Goal: Complete application form

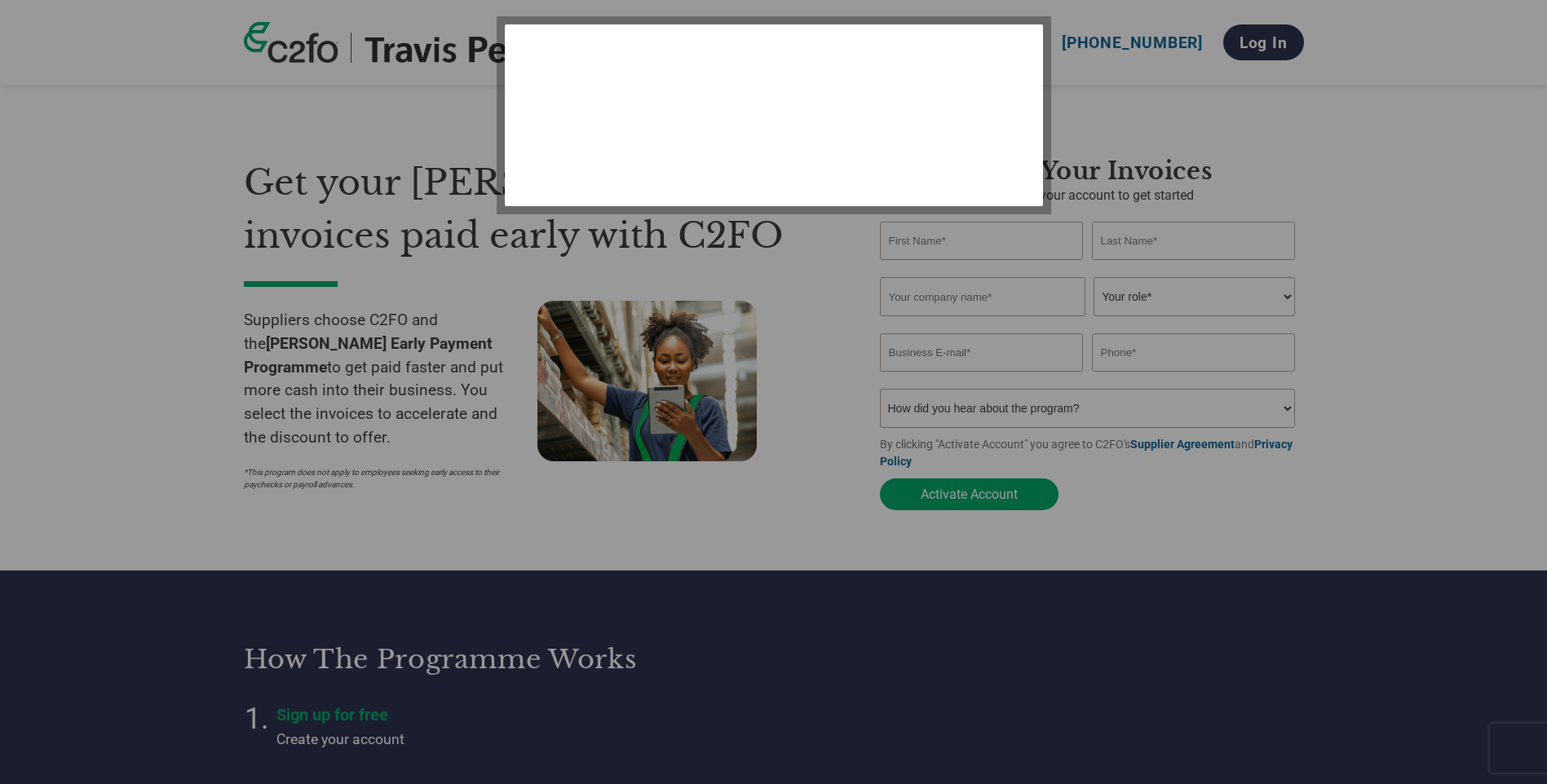
select select "en-[GEOGRAPHIC_DATA]"
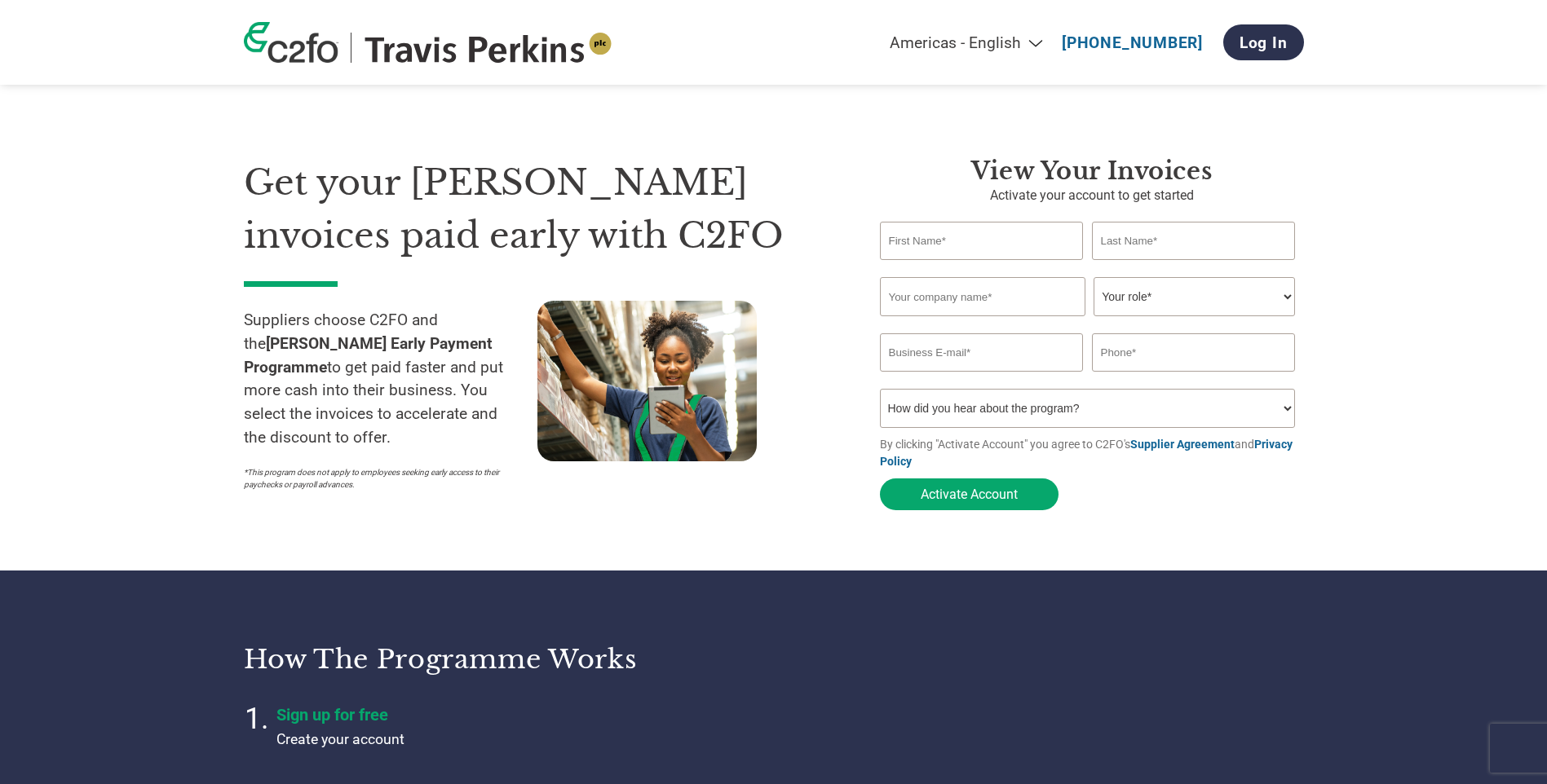
click at [962, 232] on input "text" at bounding box center [982, 241] width 204 height 38
type input "[PERSON_NAME]"
type input "[PERSON_NAME] Plant Ltd"
type input "[EMAIL_ADDRESS][DOMAIN_NAME]"
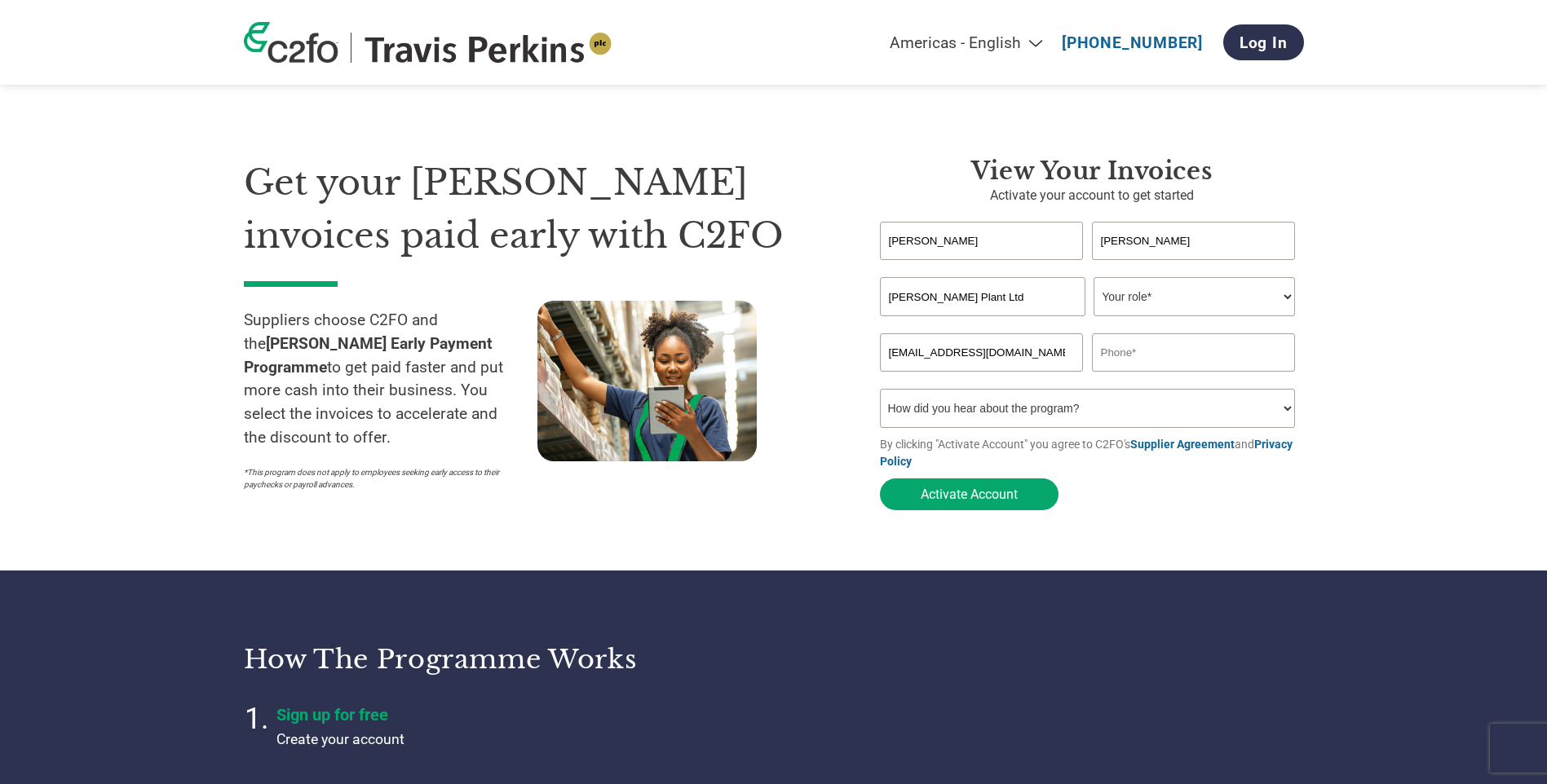
type input "01324496517"
click at [1175, 295] on select "Your role* CFO Controller Credit Manager Finance Director Treasurer CEO Preside…" at bounding box center [1194, 297] width 202 height 39
select select "CREDIT_MANAGER"
click at [1093, 279] on select "Your role* CFO Controller Credit Manager Finance Director Treasurer CEO Preside…" at bounding box center [1194, 297] width 202 height 39
click at [981, 414] on select "How did you hear about the program? Received a letter Email Social Media Online…" at bounding box center [1087, 408] width 416 height 39
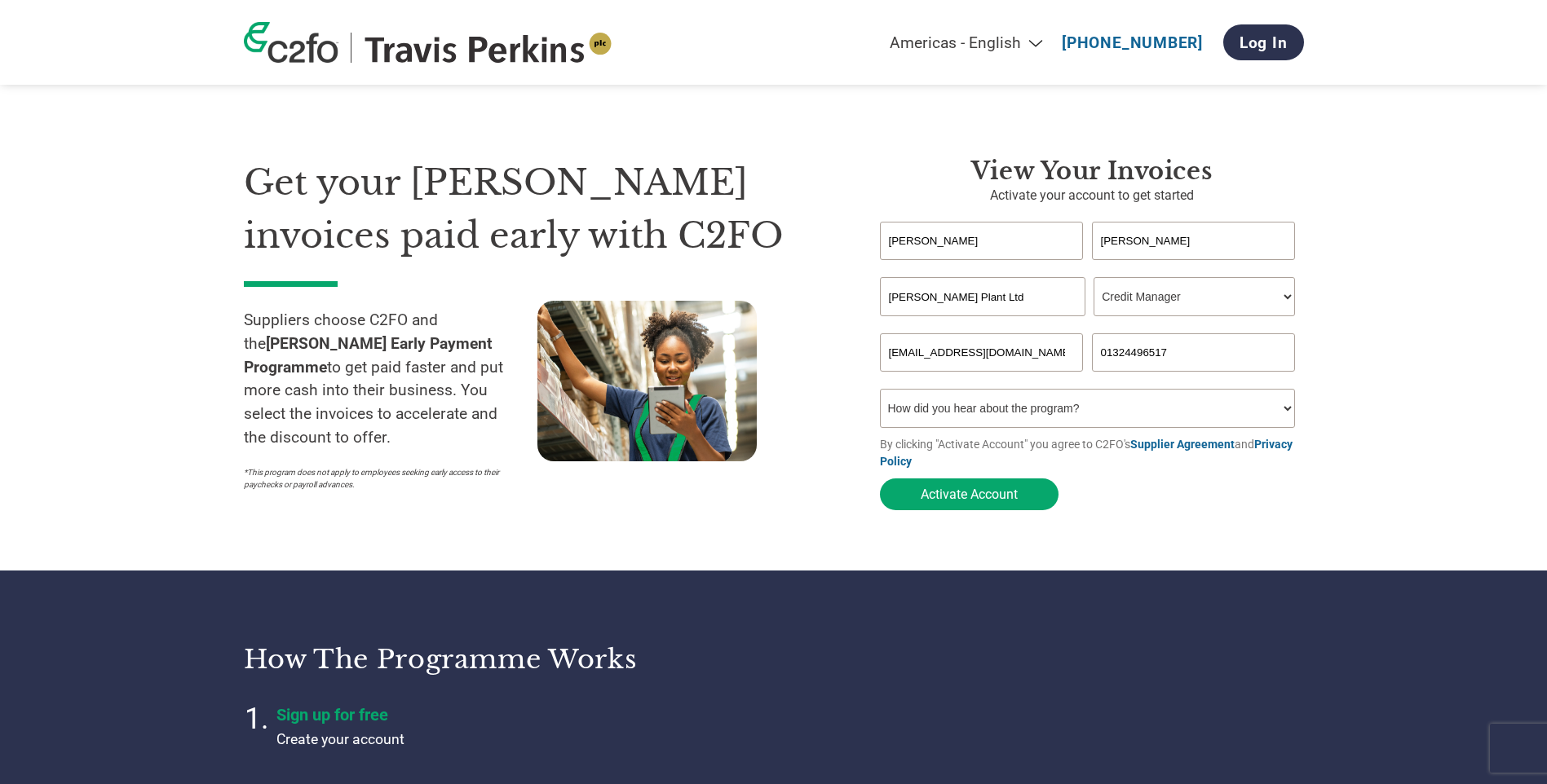
select select "Email"
click at [880, 393] on select "How did you hear about the program? Received a letter Email Social Media Online…" at bounding box center [1087, 408] width 416 height 39
click at [996, 496] on button "Activate Account" at bounding box center [969, 494] width 179 height 31
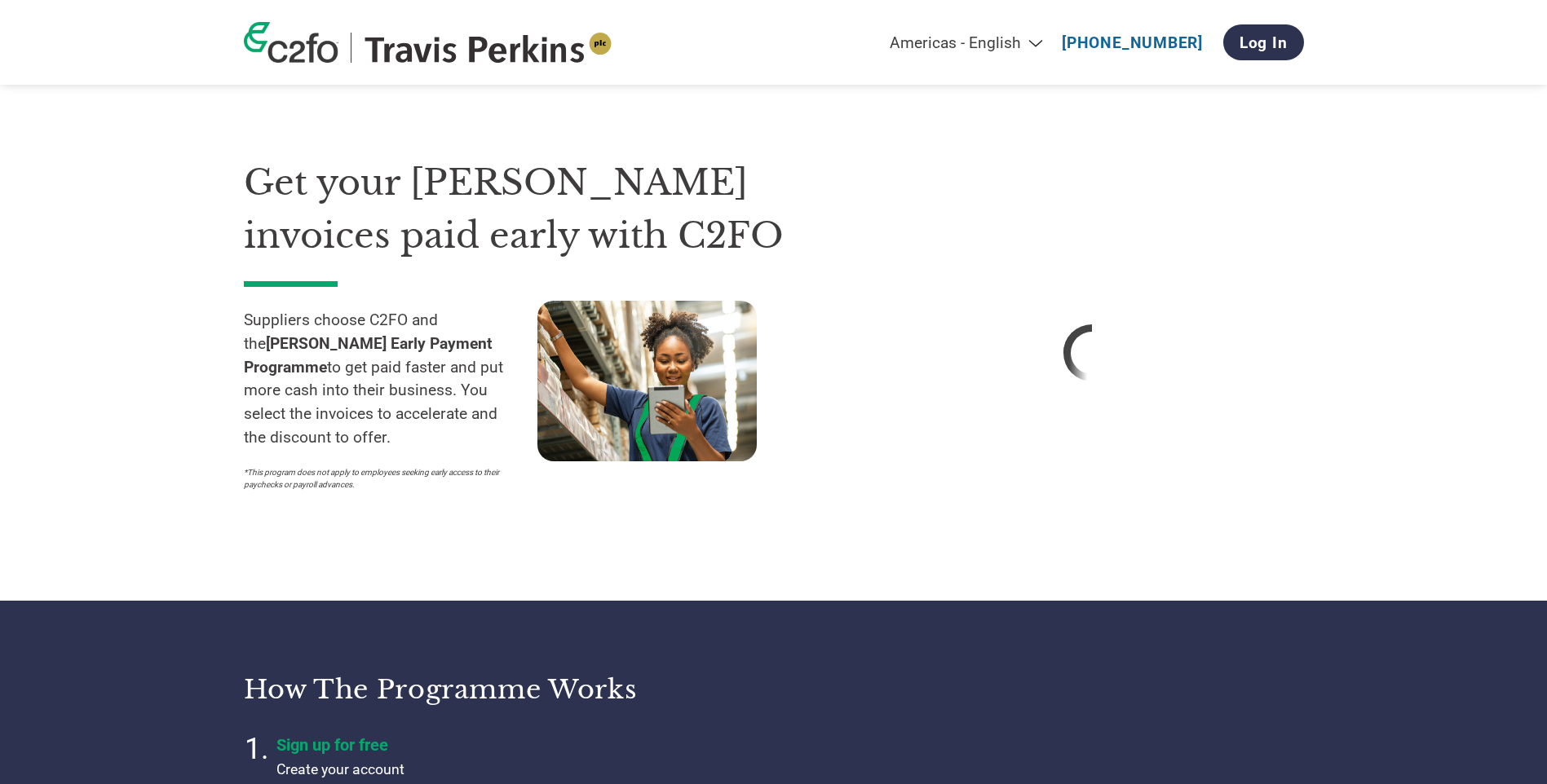
select select "en-[GEOGRAPHIC_DATA]"
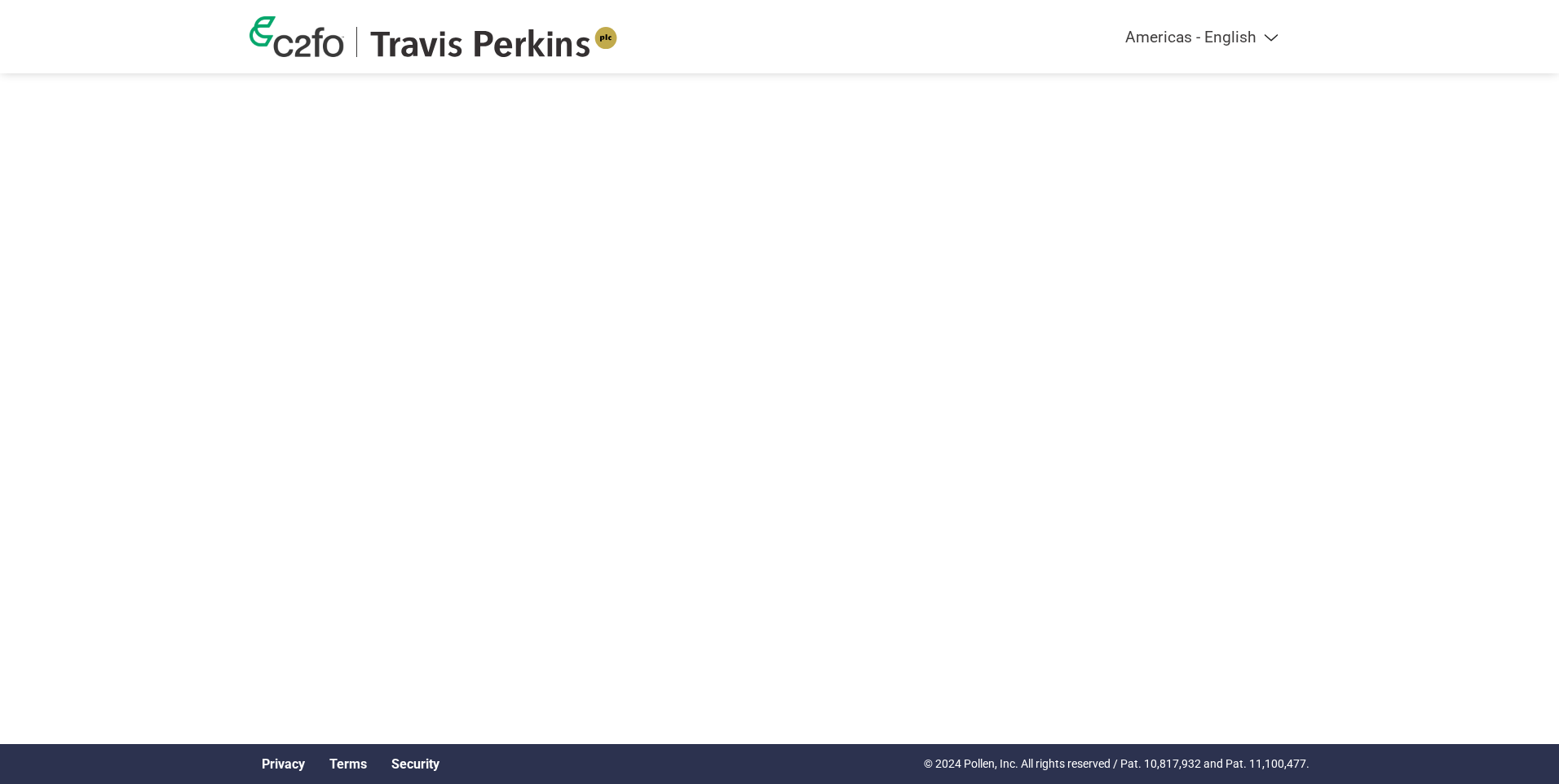
select select "en-[GEOGRAPHIC_DATA]"
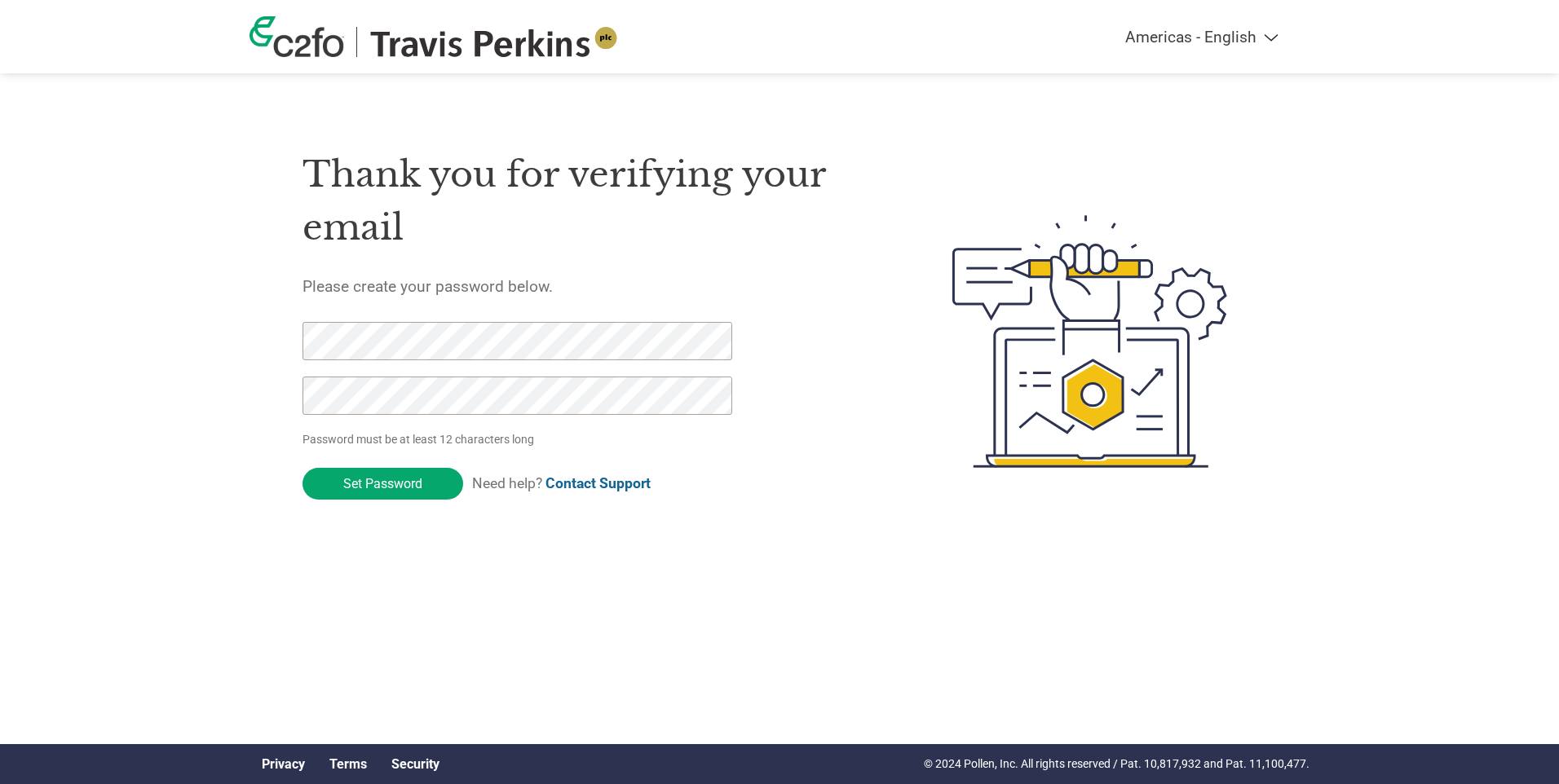
click at [256, 453] on div "Thank you for verifying your email Please create your password below. Password …" at bounding box center [779, 341] width 1060 height 432
click at [384, 485] on input "Set Password" at bounding box center [383, 483] width 161 height 31
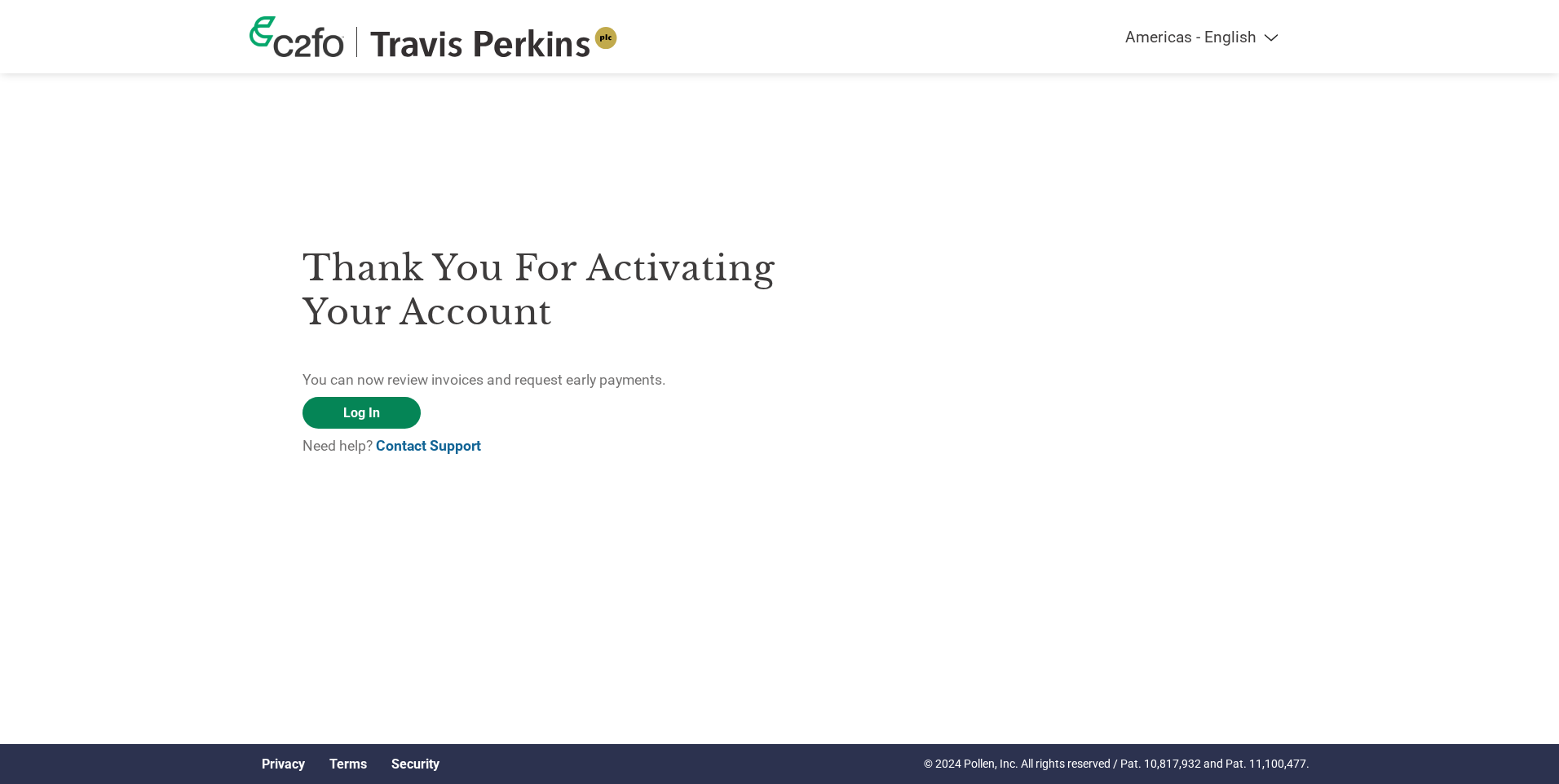
click at [366, 411] on link "Log In" at bounding box center [362, 412] width 119 height 31
